Goal: Task Accomplishment & Management: Manage account settings

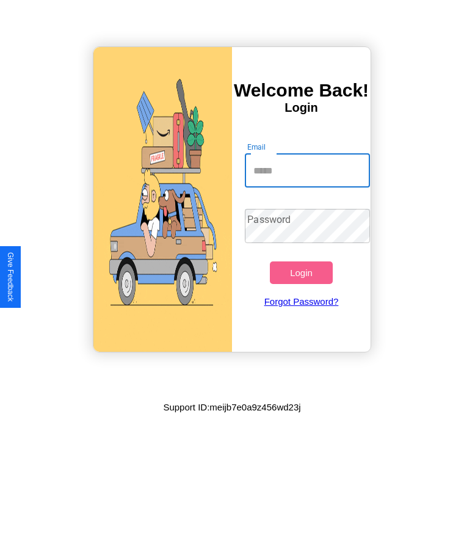
click at [307, 170] on input "Email" at bounding box center [307, 170] width 125 height 34
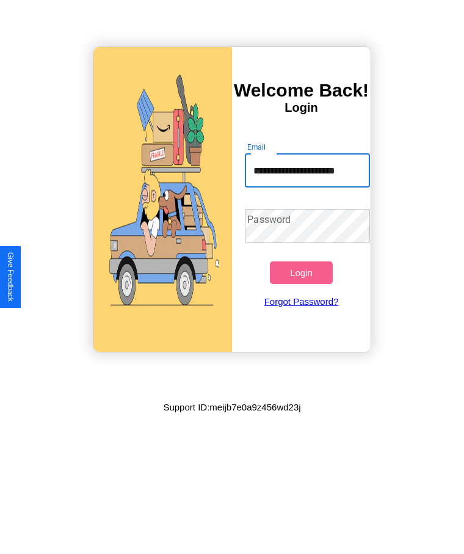
scroll to position [0, 7]
type input "**********"
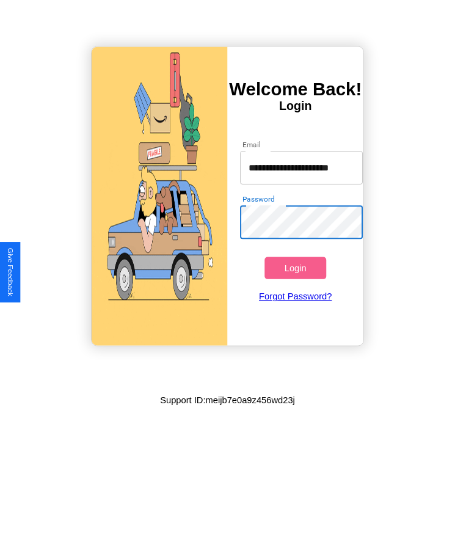
scroll to position [0, 0]
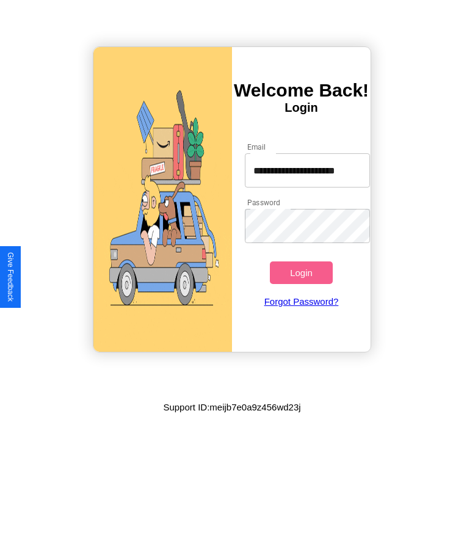
click at [301, 272] on button "Login" at bounding box center [301, 272] width 62 height 23
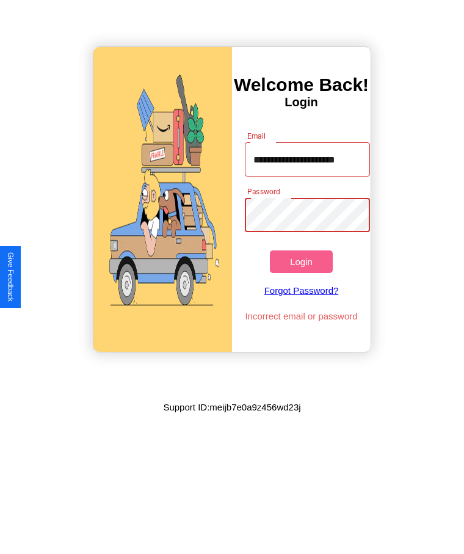
click at [301, 261] on button "Login" at bounding box center [301, 261] width 62 height 23
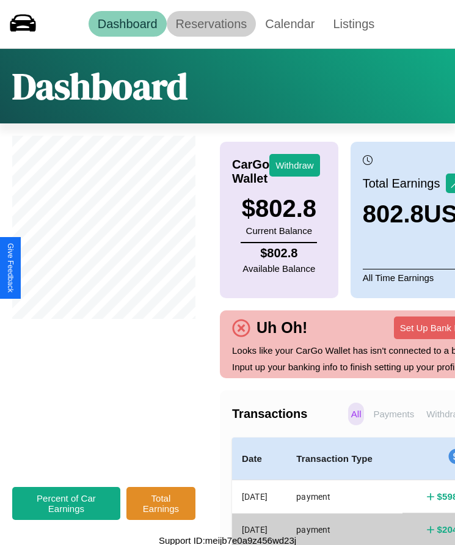
click at [211, 24] on link "Reservations" at bounding box center [212, 24] width 90 height 26
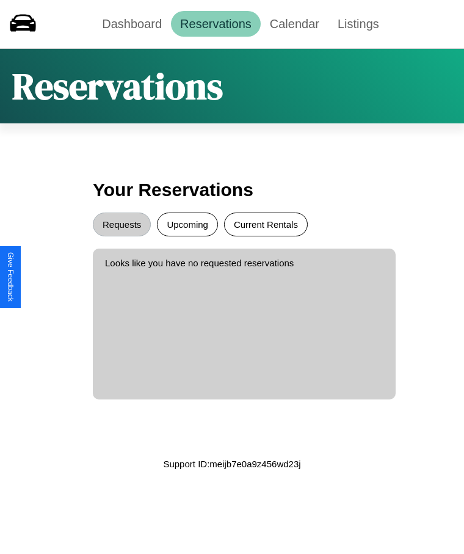
click at [266, 224] on button "Current Rentals" at bounding box center [266, 225] width 84 height 24
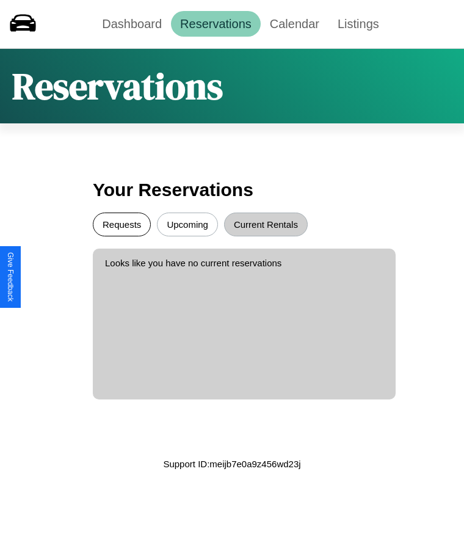
click at [122, 224] on button "Requests" at bounding box center [122, 225] width 58 height 24
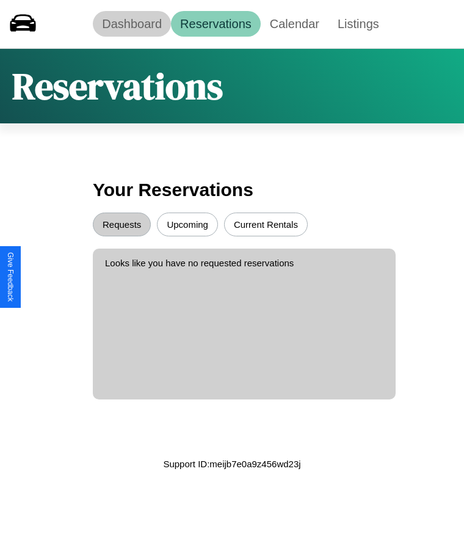
click at [132, 24] on link "Dashboard" at bounding box center [132, 24] width 78 height 26
